Goal: Check status: Check status

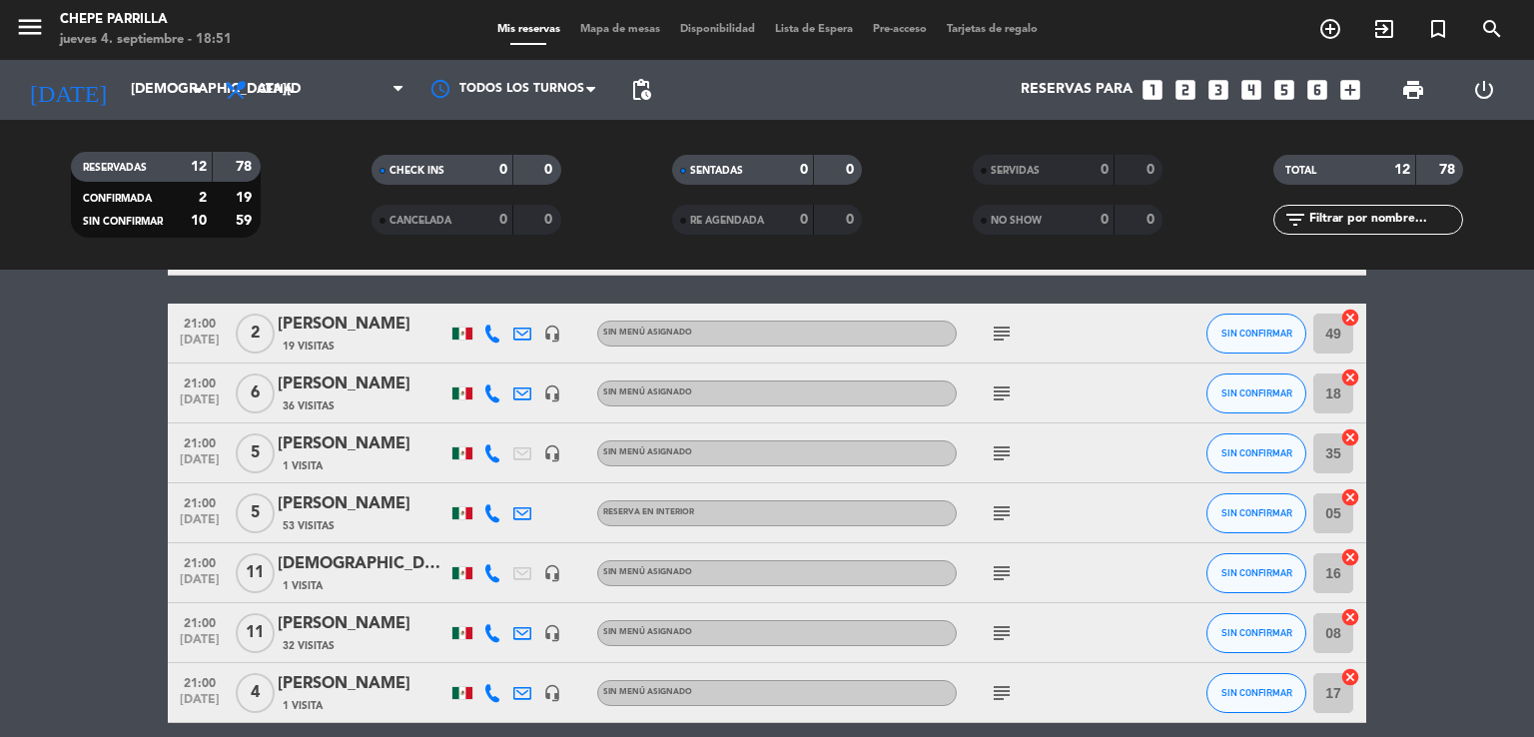
scroll to position [499, 0]
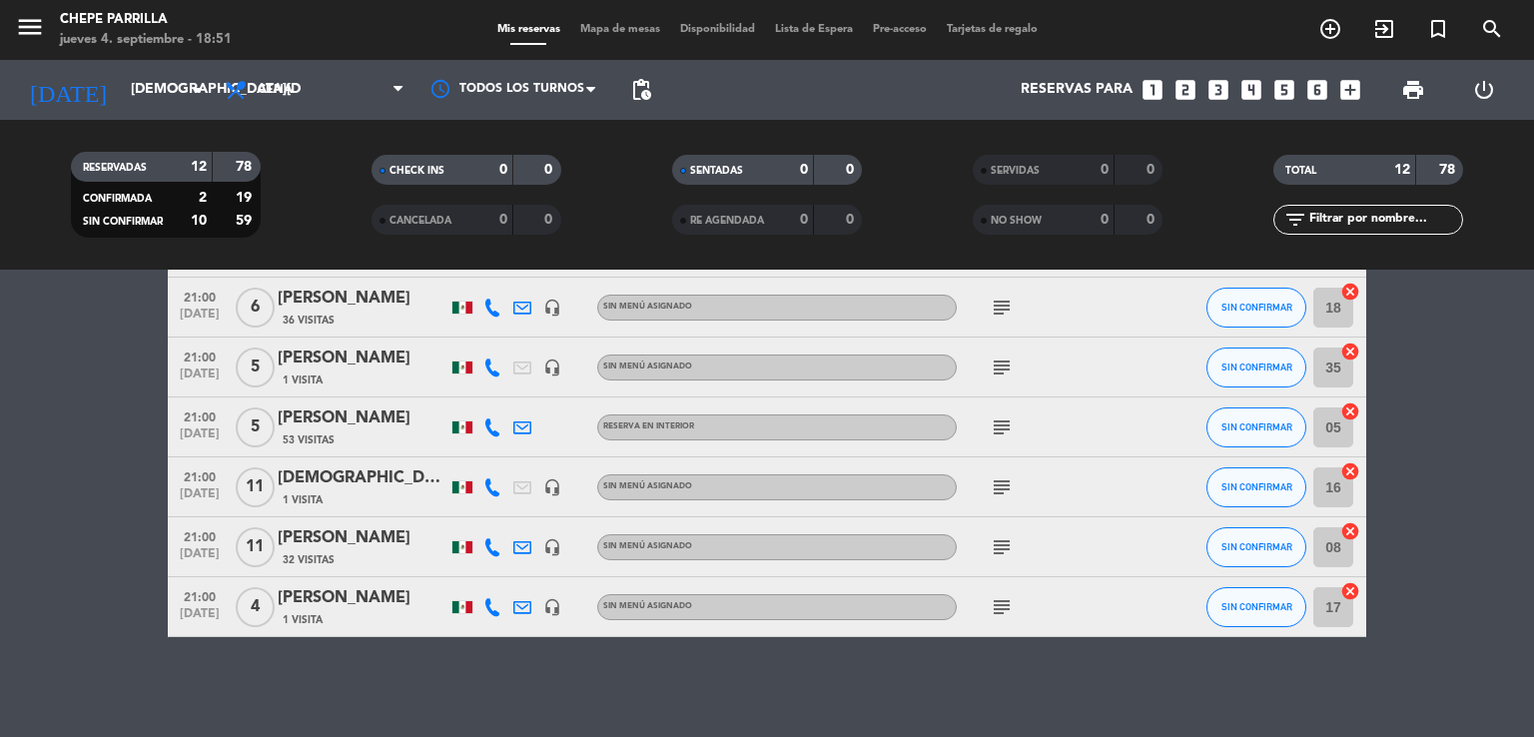
click at [1010, 604] on icon "subject" at bounding box center [1002, 607] width 24 height 24
click at [1006, 548] on icon "subject" at bounding box center [1002, 547] width 24 height 24
click at [1002, 490] on icon "subject" at bounding box center [1002, 487] width 24 height 24
click at [1002, 420] on icon "subject" at bounding box center [1002, 427] width 24 height 24
click at [1003, 373] on div "Mesa bajo el espejo" at bounding box center [1002, 390] width 157 height 35
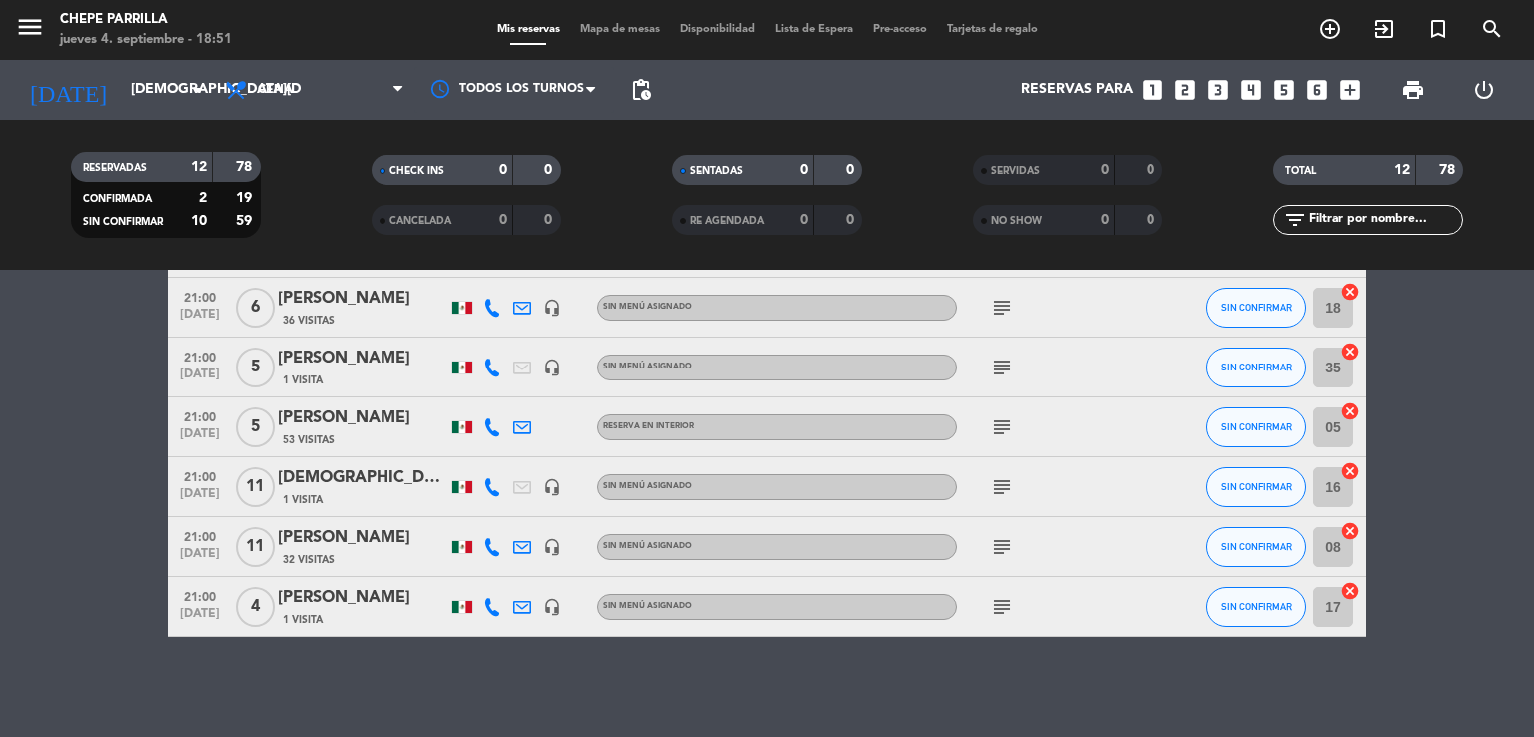
click at [1003, 364] on icon "subject" at bounding box center [1002, 367] width 24 height 24
click at [999, 297] on icon "subject" at bounding box center [1002, 308] width 24 height 24
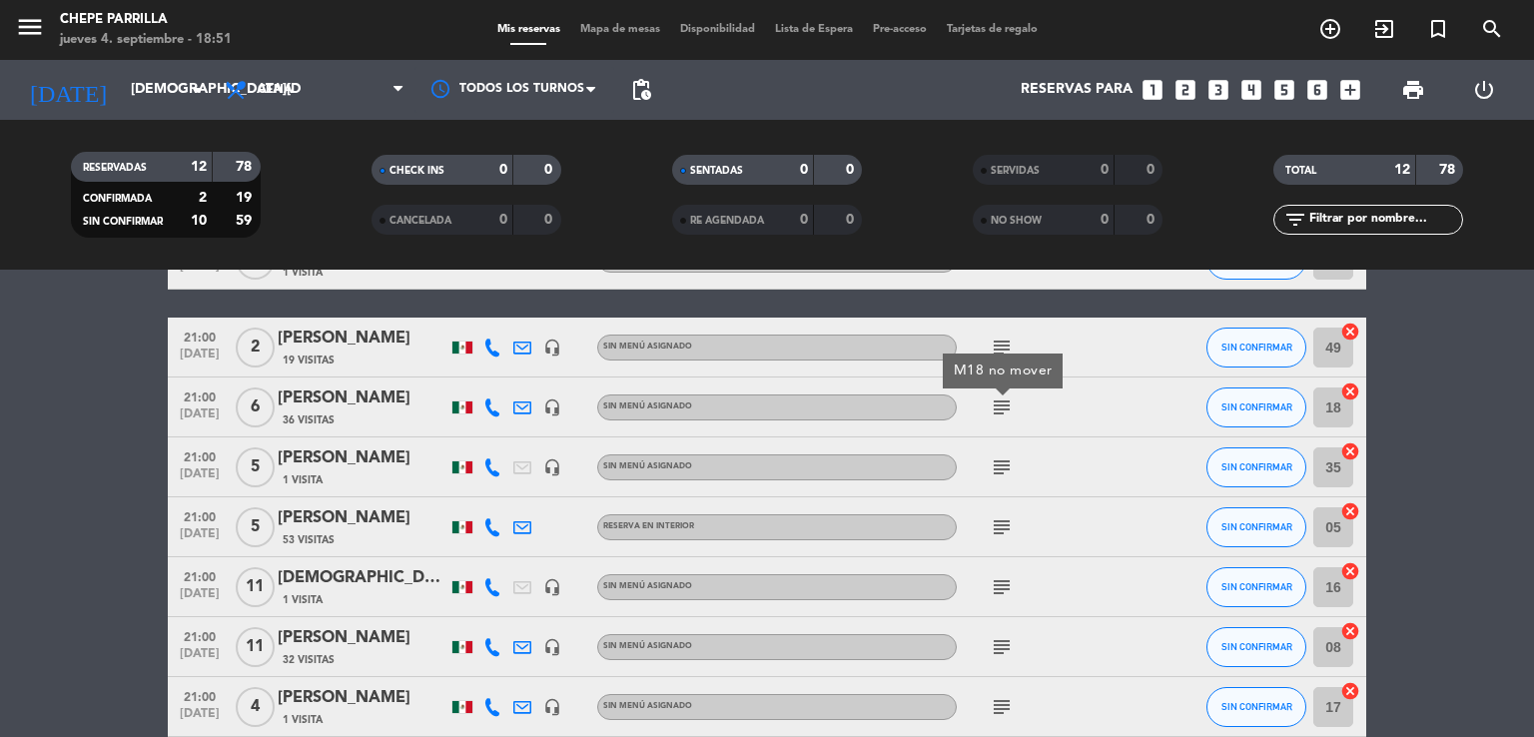
click at [999, 341] on icon "subject" at bounding box center [1002, 348] width 24 height 24
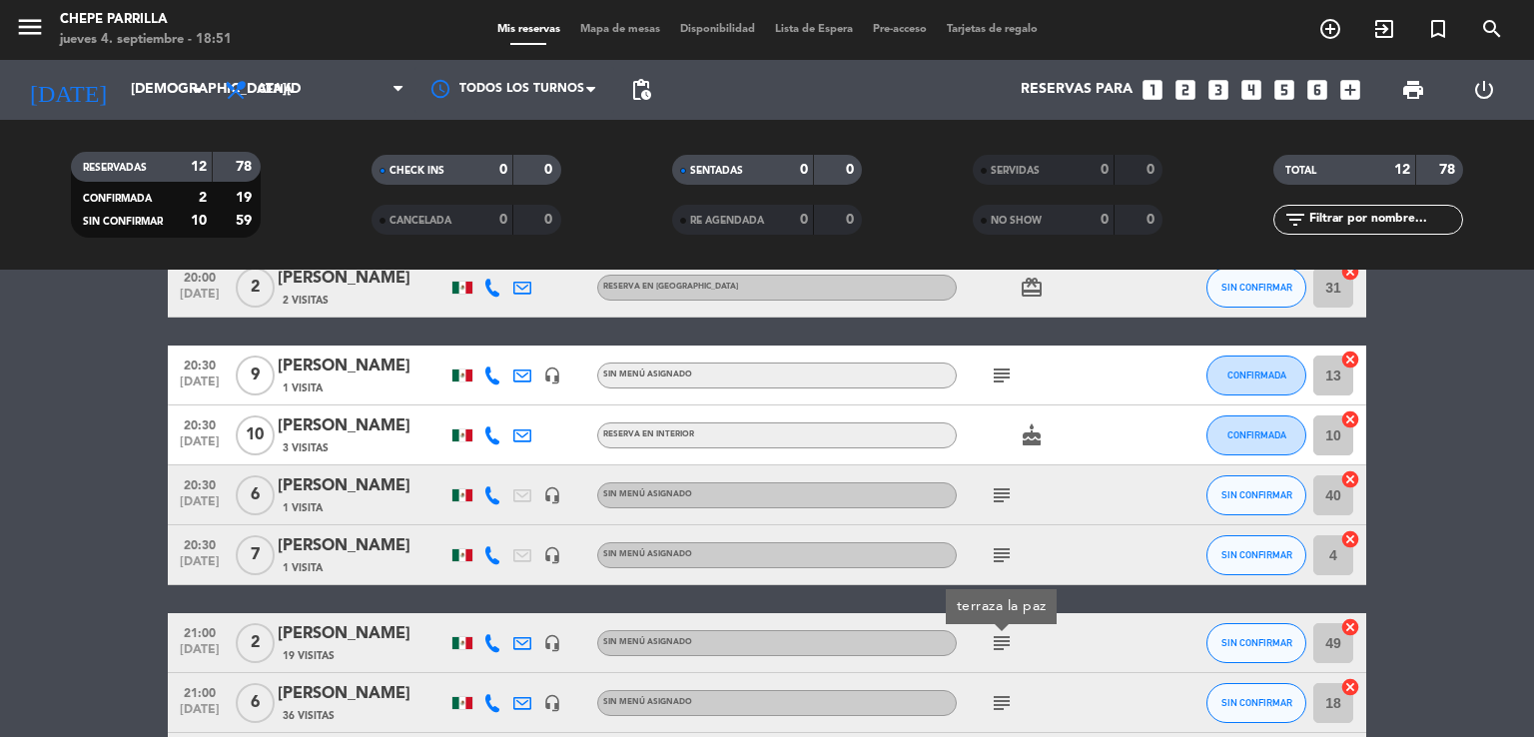
scroll to position [100, 0]
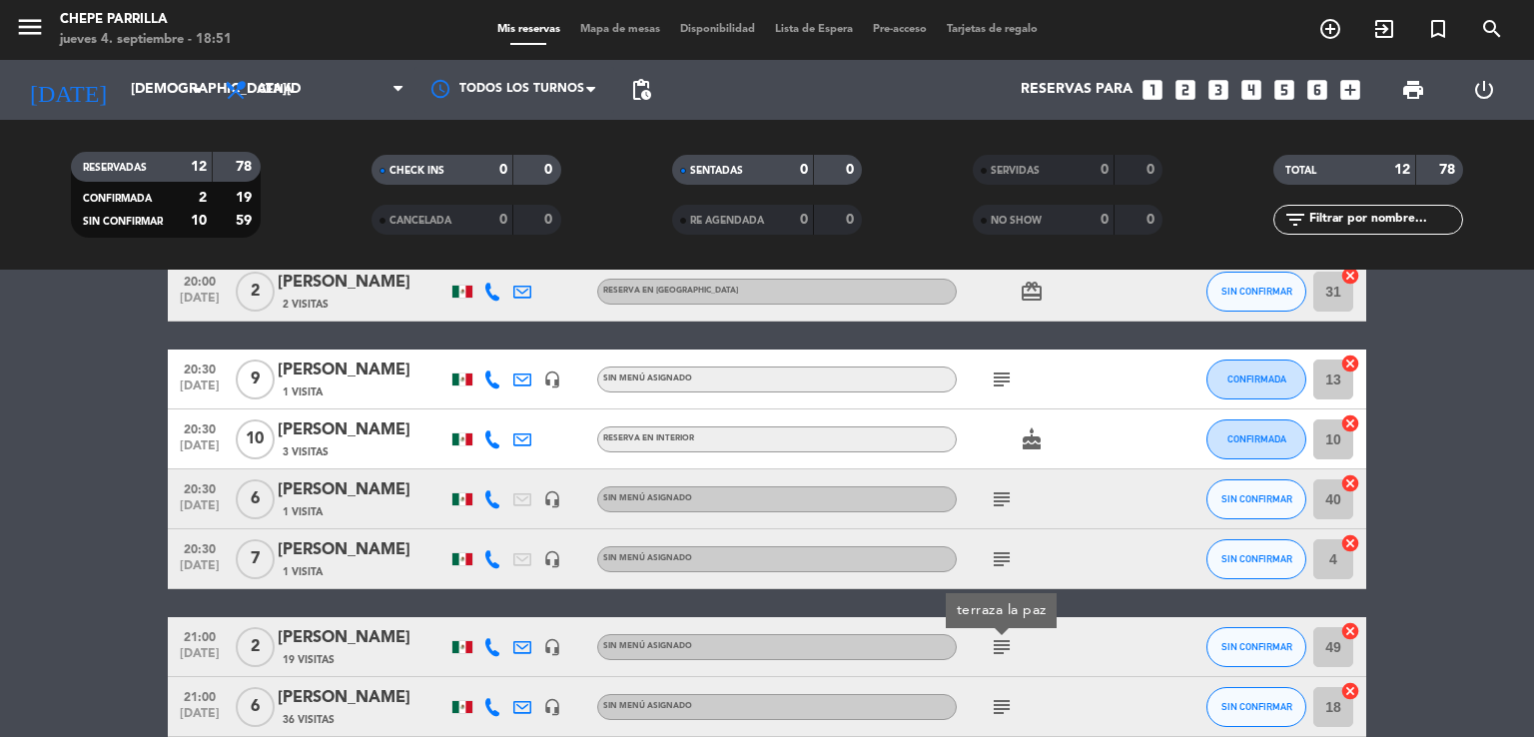
click at [995, 574] on div "subject" at bounding box center [1047, 558] width 180 height 59
click at [995, 565] on icon "subject" at bounding box center [1002, 559] width 24 height 24
click at [1004, 488] on icon "subject" at bounding box center [1002, 499] width 24 height 24
click at [995, 372] on icon "subject" at bounding box center [1002, 379] width 24 height 24
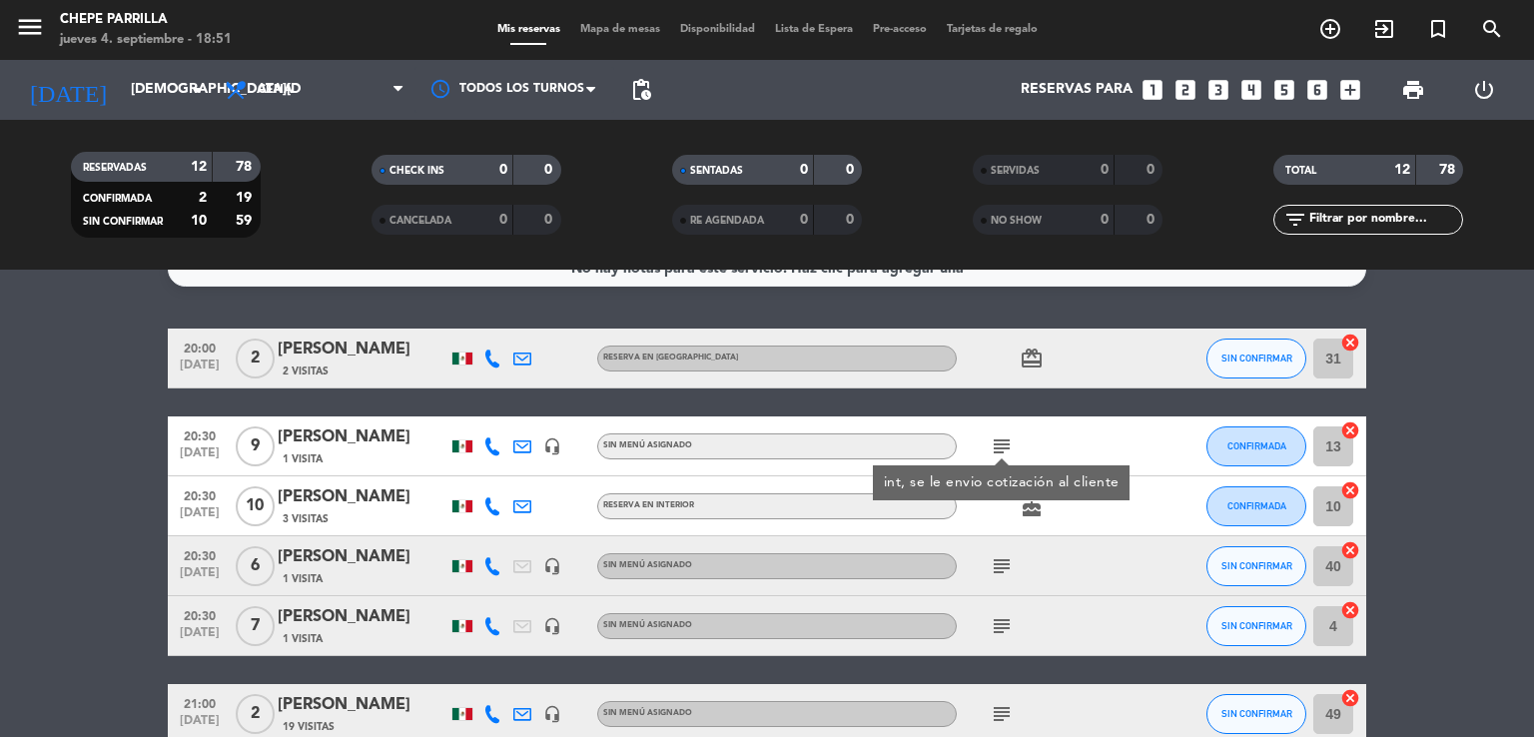
scroll to position [0, 0]
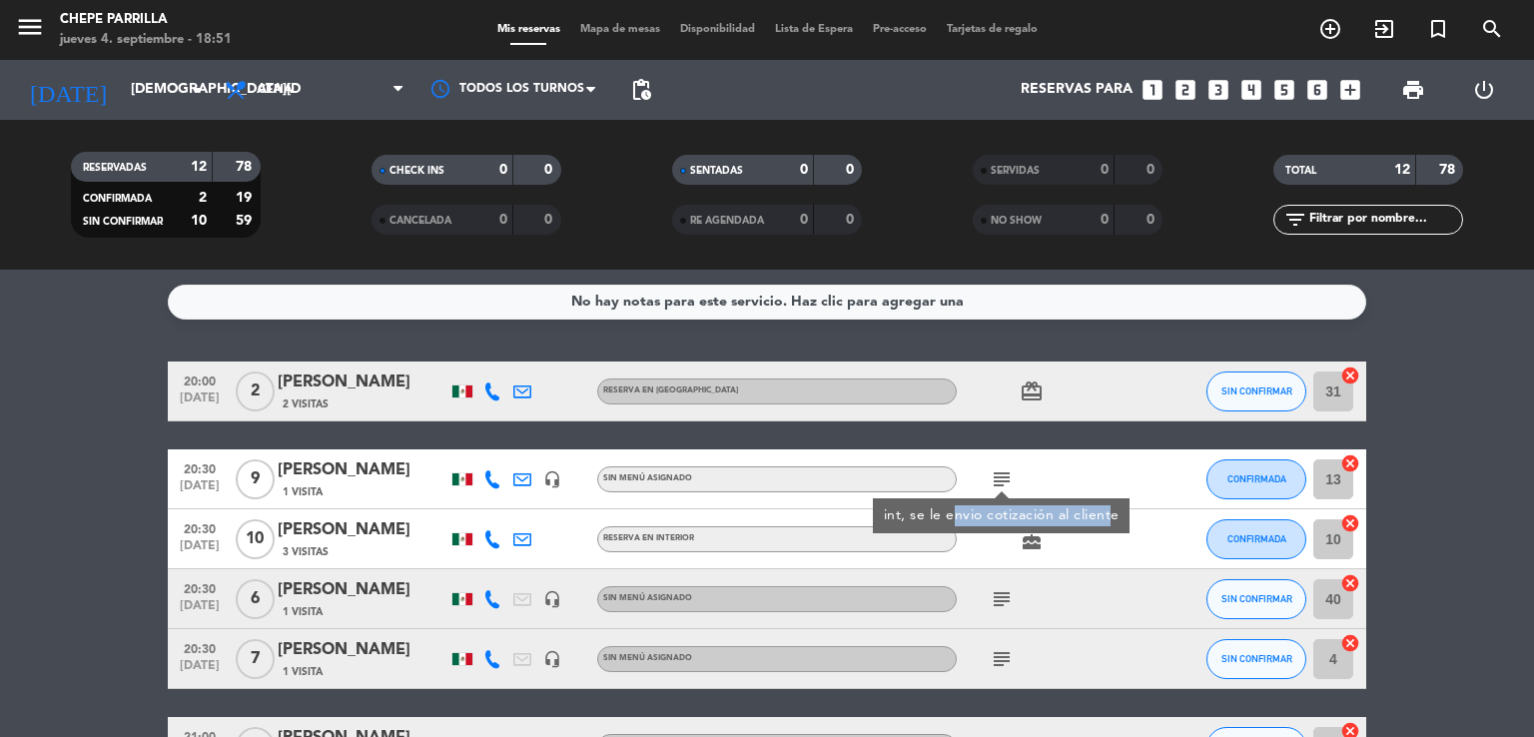
drag, startPoint x: 954, startPoint y: 515, endPoint x: 1114, endPoint y: 532, distance: 161.7
click at [1113, 532] on div "20:00 [DATE] 2 [PERSON_NAME] 2 Visitas RESERVA EN TERRAZA LA PAZ card_giftcard …" at bounding box center [767, 748] width 1198 height 775
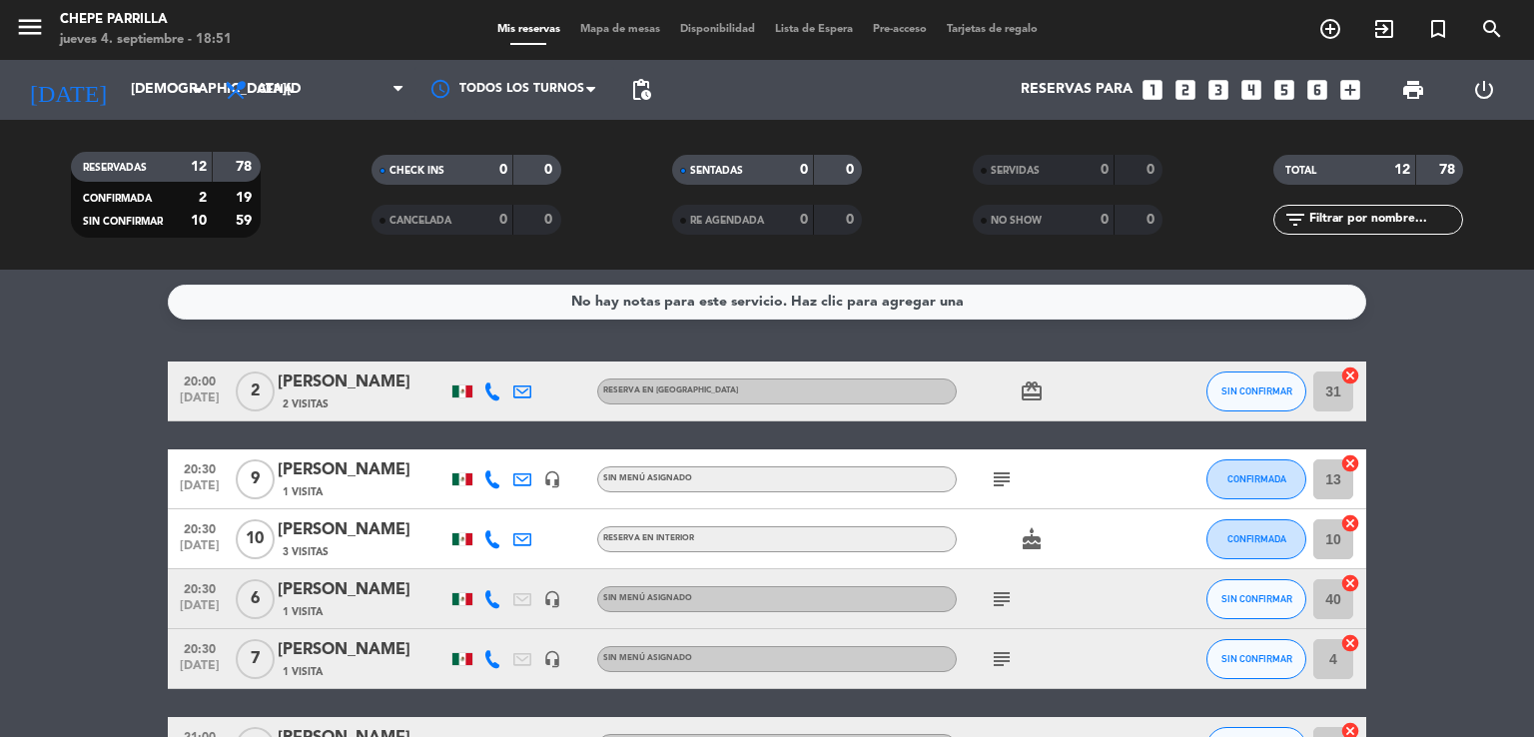
click at [1116, 475] on div "subject" at bounding box center [1047, 478] width 180 height 59
